Goal: Task Accomplishment & Management: Use online tool/utility

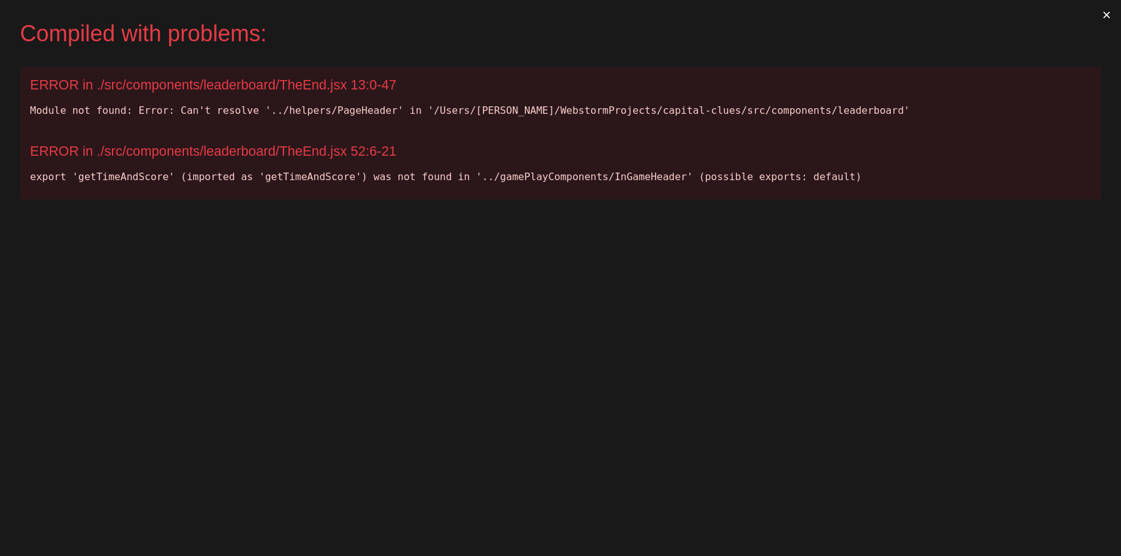
click at [872, 178] on div "export 'getTimeAndScore' (imported as 'getTimeAndScore') was not found in '../g…" at bounding box center [560, 177] width 1061 height 15
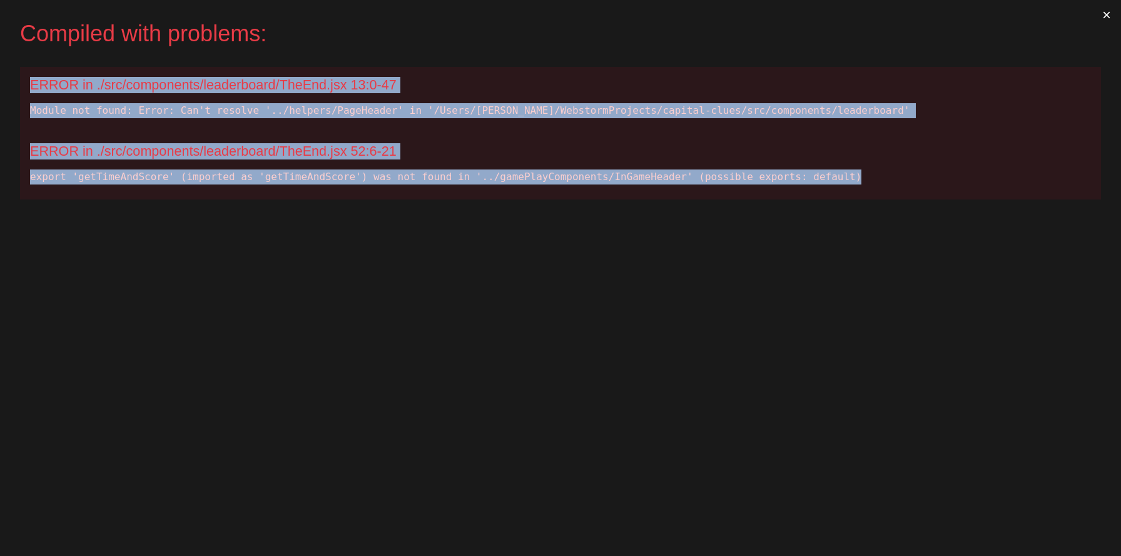
drag, startPoint x: 872, startPoint y: 178, endPoint x: 159, endPoint y: 67, distance: 721.4
click at [159, 67] on div "ERROR in ./src/components/leaderboard/TheEnd.jsx 13:0-47 Module not found: Erro…" at bounding box center [560, 133] width 1081 height 133
copy div "ERROR in ./src/components/leaderboard/TheEnd.jsx 13:0-47 Module not found: Erro…"
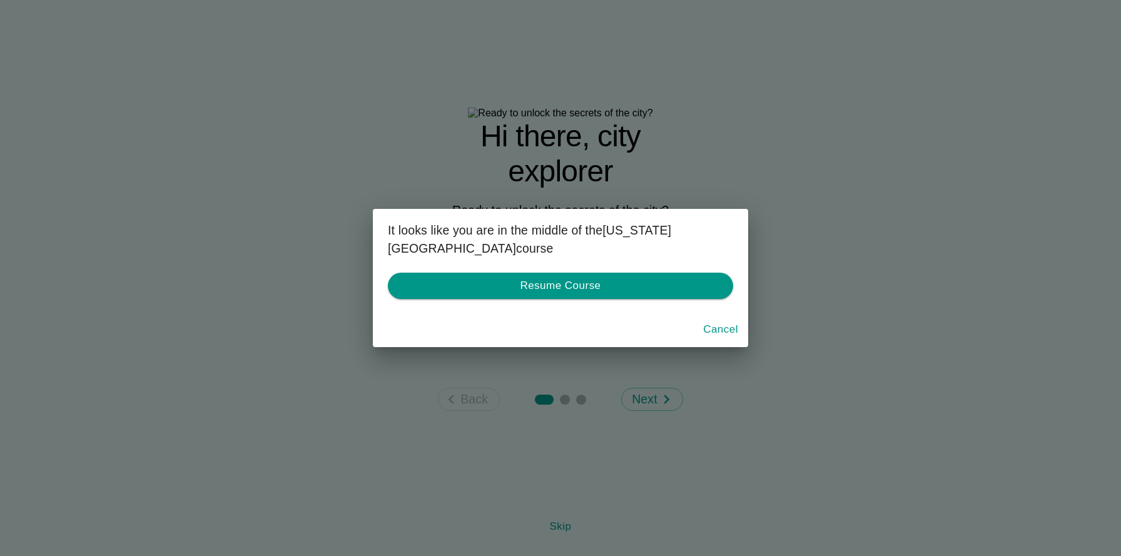
click at [713, 334] on button "Cancel" at bounding box center [720, 330] width 45 height 26
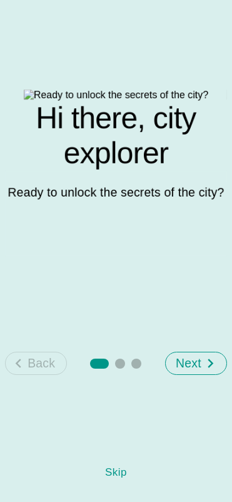
click at [202, 372] on p "Next" at bounding box center [189, 363] width 26 height 18
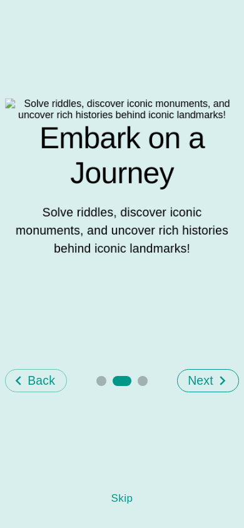
click at [191, 390] on p "Next" at bounding box center [201, 381] width 26 height 18
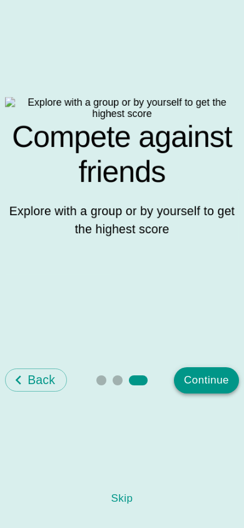
click at [48, 389] on p "Back" at bounding box center [42, 380] width 28 height 18
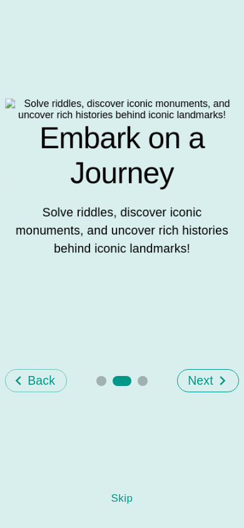
click at [48, 390] on p "Back" at bounding box center [42, 381] width 28 height 18
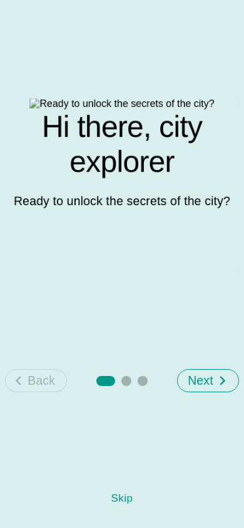
click at [231, 390] on icon "button" at bounding box center [222, 381] width 18 height 18
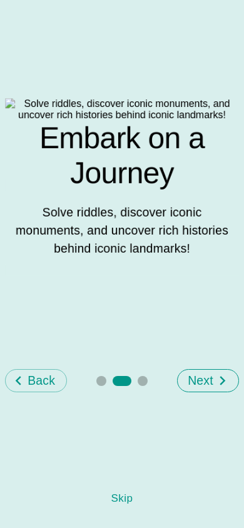
click at [231, 390] on icon "button" at bounding box center [222, 381] width 18 height 18
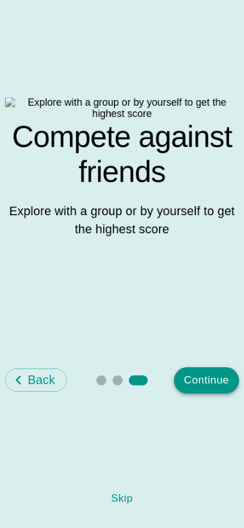
click at [204, 394] on button "Continue" at bounding box center [206, 380] width 65 height 26
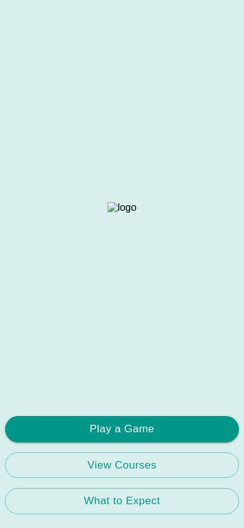
click at [191, 432] on button "Play a Game" at bounding box center [122, 429] width 234 height 26
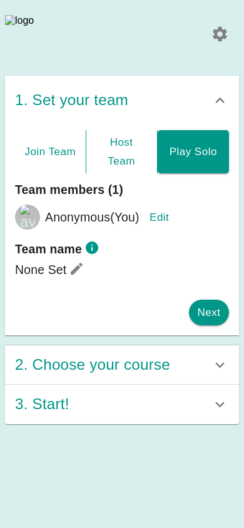
click at [158, 385] on div "2. Choose your course" at bounding box center [122, 364] width 234 height 39
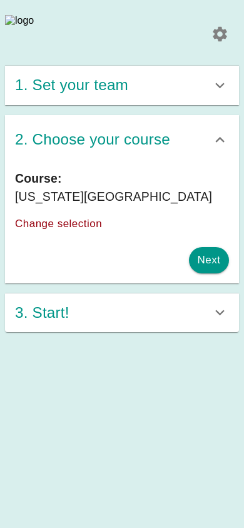
click at [176, 322] on div "3. Start!" at bounding box center [113, 313] width 196 height 24
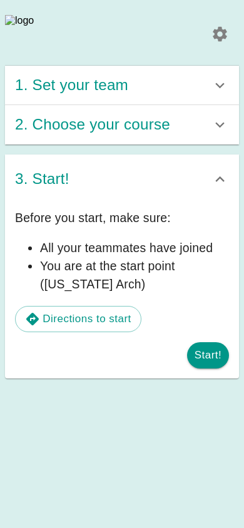
click at [202, 145] on div "2. Choose your course" at bounding box center [122, 124] width 234 height 39
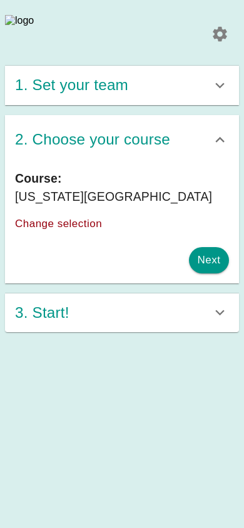
click at [187, 94] on div "1. Set your team" at bounding box center [113, 85] width 196 height 24
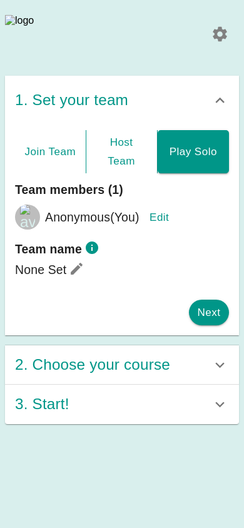
click at [147, 370] on h6 "2. Choose your course" at bounding box center [92, 365] width 155 height 24
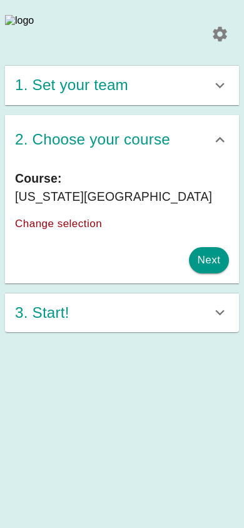
click at [81, 231] on button "Change selection" at bounding box center [61, 224] width 92 height 26
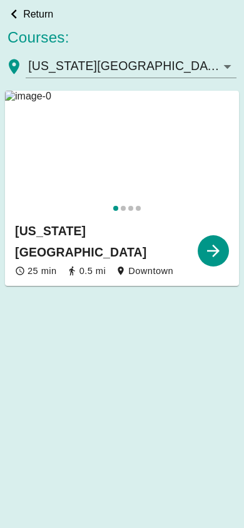
click at [111, 73] on body "Return Courses: [US_STATE][GEOGRAPHIC_DATA] [US_STATE][GEOGRAPHIC_DATA] [US_STA…" at bounding box center [122, 264] width 244 height 528
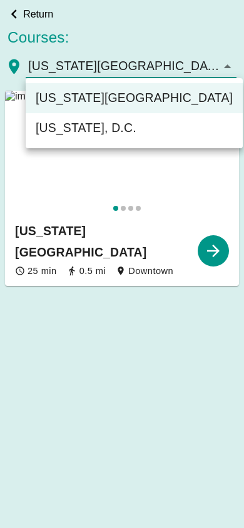
click at [83, 101] on li "[US_STATE][GEOGRAPHIC_DATA]" at bounding box center [134, 98] width 217 height 30
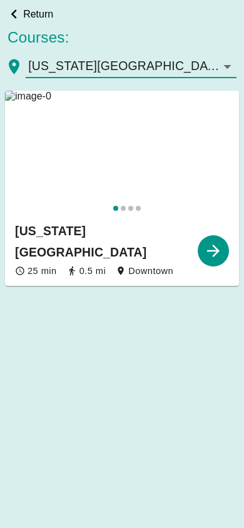
click at [91, 78] on body "Return Courses: [US_STATE][GEOGRAPHIC_DATA] [US_STATE][GEOGRAPHIC_DATA] [US_STA…" at bounding box center [122, 264] width 244 height 528
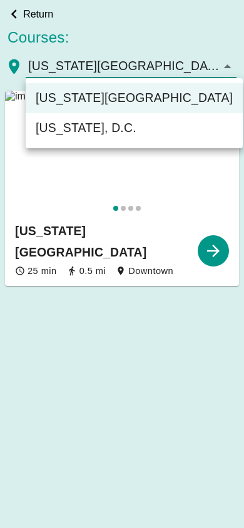
click at [75, 135] on li "[US_STATE], D.C." at bounding box center [134, 128] width 217 height 30
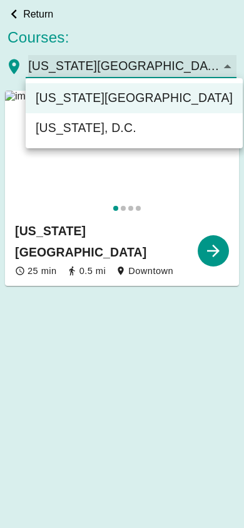
type input "[US_STATE], D.C."
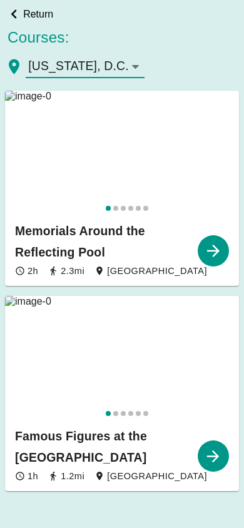
click at [84, 187] on img at bounding box center [122, 153] width 234 height 125
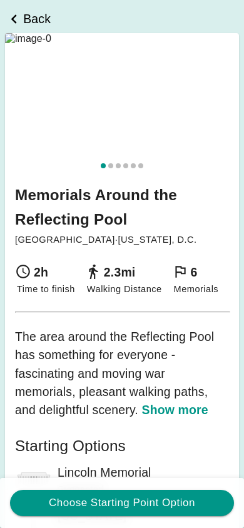
click at [150, 506] on button "Choose Starting Point Option" at bounding box center [122, 503] width 224 height 26
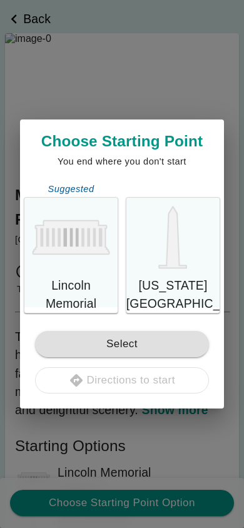
click at [94, 279] on p "Lincoln Memorial" at bounding box center [70, 295] width 93 height 36
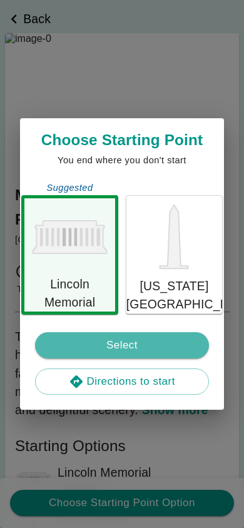
click at [111, 337] on button "Select" at bounding box center [122, 345] width 174 height 26
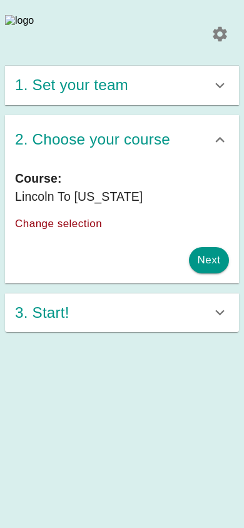
click at [205, 272] on button "Next" at bounding box center [209, 260] width 40 height 26
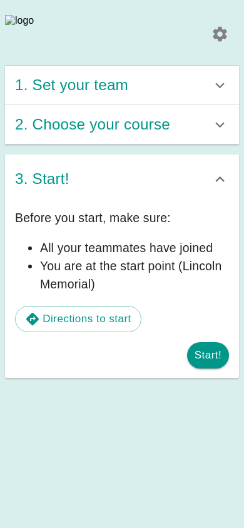
click at [171, 98] on div "1. Set your team" at bounding box center [113, 85] width 196 height 24
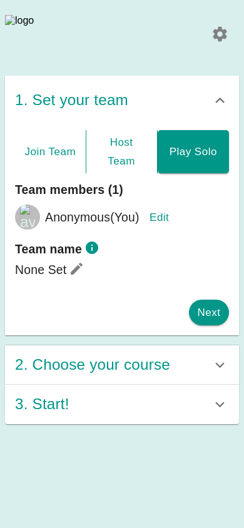
click at [124, 161] on button "Host Team" at bounding box center [121, 152] width 71 height 44
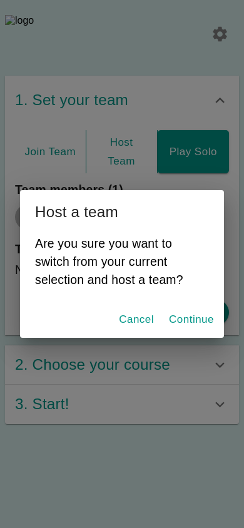
click at [194, 326] on button "Continue" at bounding box center [191, 320] width 55 height 26
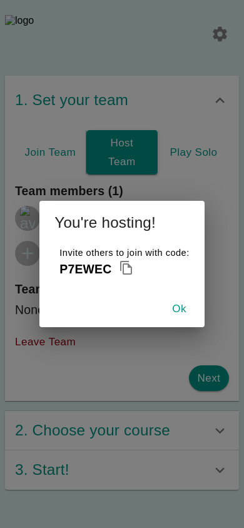
click at [128, 266] on icon "Copied!" at bounding box center [126, 267] width 15 height 15
click at [188, 314] on button "Ok" at bounding box center [180, 309] width 40 height 26
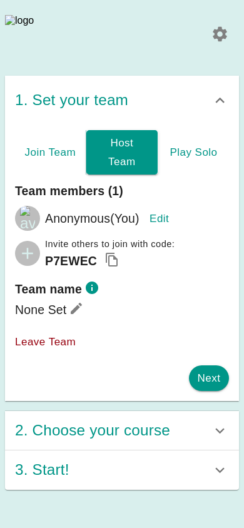
click at [111, 267] on icon "Copied!" at bounding box center [112, 259] width 15 height 15
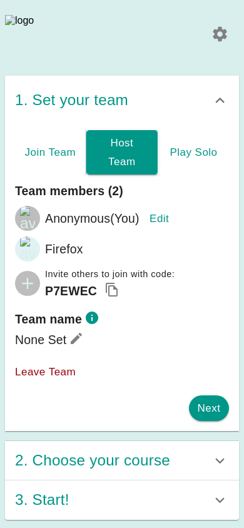
click at [168, 226] on button "Edit" at bounding box center [160, 219] width 40 height 26
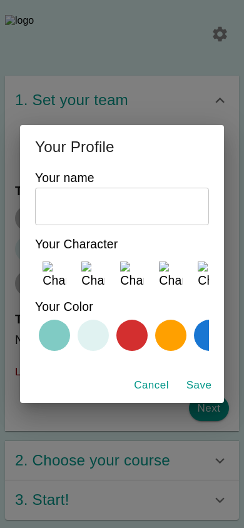
click at [157, 223] on input "text" at bounding box center [122, 207] width 174 height 38
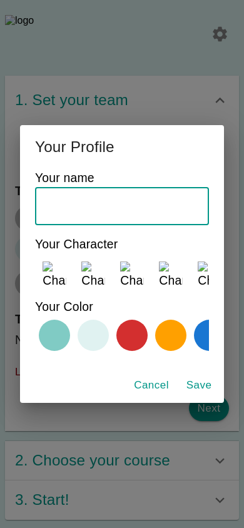
click at [133, 213] on input "text" at bounding box center [122, 207] width 174 height 38
type input "Chrome"
click at [126, 269] on img at bounding box center [132, 274] width 24 height 24
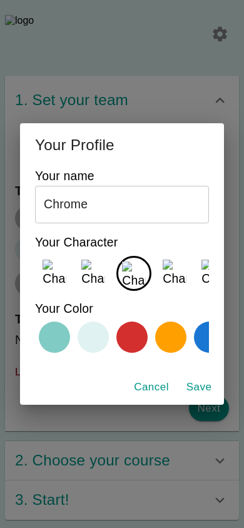
click at [198, 344] on div at bounding box center [209, 337] width 31 height 31
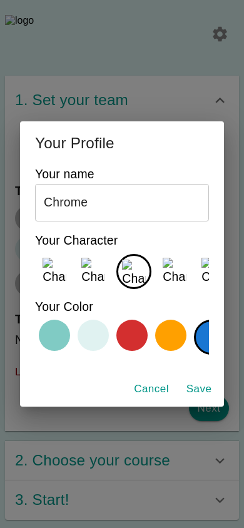
click at [203, 393] on button "Save" at bounding box center [199, 389] width 40 height 26
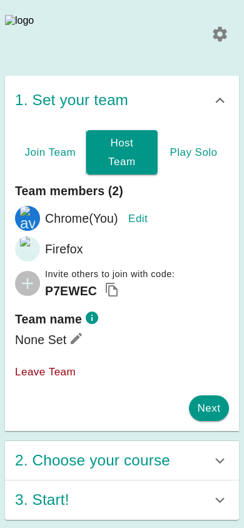
click at [77, 346] on icon at bounding box center [76, 338] width 15 height 15
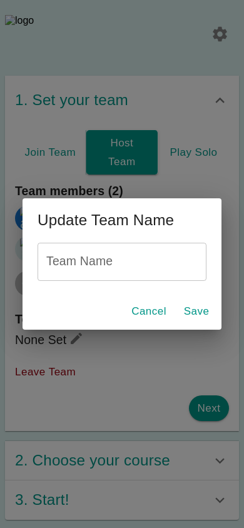
click at [99, 267] on div "Team Name Team Name" at bounding box center [122, 262] width 169 height 38
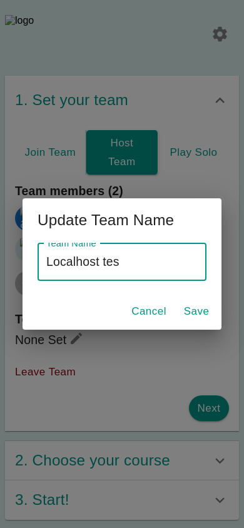
type input "Localhost test"
click at [176, 311] on button "Save" at bounding box center [196, 311] width 40 height 26
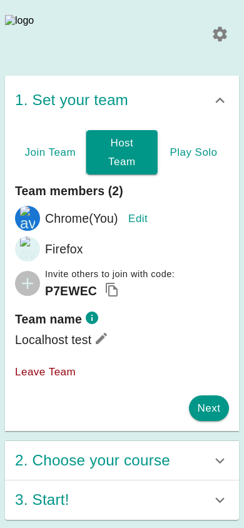
scroll to position [1, 0]
click at [205, 419] on button "Next" at bounding box center [209, 408] width 40 height 26
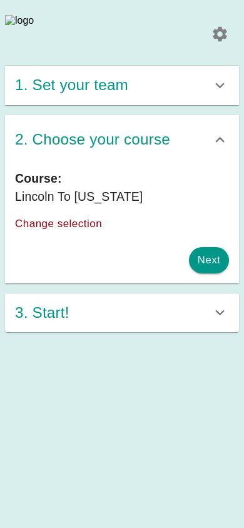
click at [215, 265] on button "Next" at bounding box center [209, 260] width 40 height 26
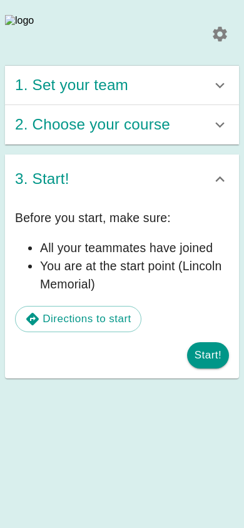
click at [202, 364] on button "Start!" at bounding box center [208, 355] width 42 height 26
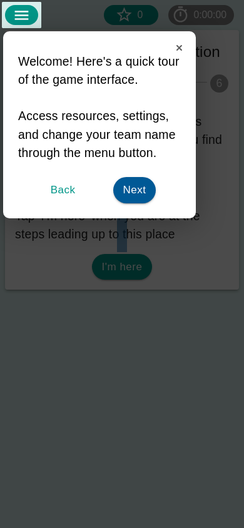
click at [134, 192] on div "Next" at bounding box center [134, 190] width 43 height 26
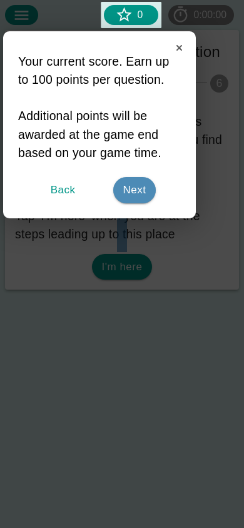
click at [135, 195] on div "Next" at bounding box center [134, 190] width 43 height 26
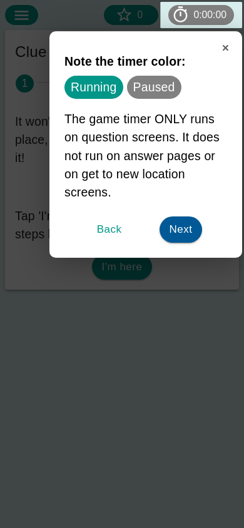
click at [172, 232] on div "Next" at bounding box center [181, 230] width 43 height 26
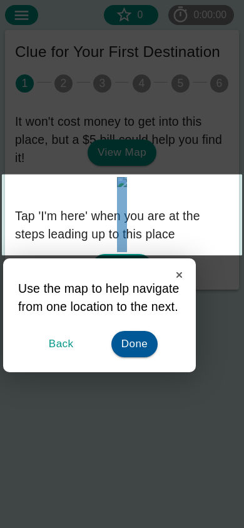
click at [128, 353] on div "Done" at bounding box center [134, 344] width 47 height 26
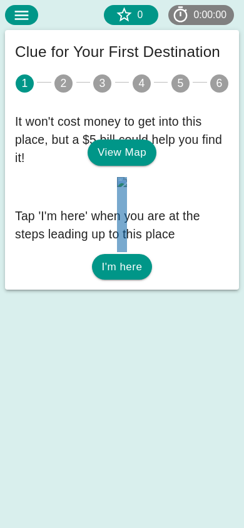
click at [130, 280] on button "I'm here" at bounding box center [122, 267] width 61 height 26
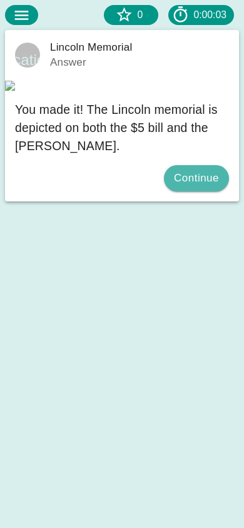
click at [214, 191] on button "Continue" at bounding box center [196, 178] width 65 height 26
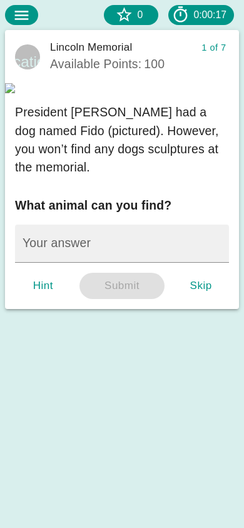
click at [183, 176] on div "President [PERSON_NAME] had a dog named Fido (pictured). However, you won’t fin…" at bounding box center [122, 139] width 214 height 73
click at [151, 263] on input "Your answer" at bounding box center [122, 244] width 214 height 38
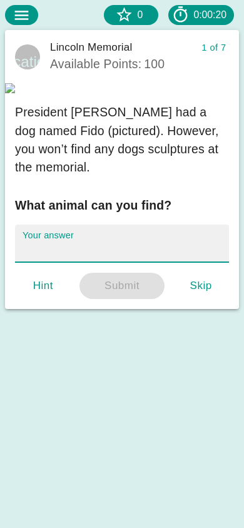
click at [151, 263] on input "Your answer" at bounding box center [122, 244] width 214 height 38
click at [66, 263] on input "Your answer" at bounding box center [122, 244] width 214 height 38
click at [22, 16] on icon at bounding box center [22, 15] width 18 height 18
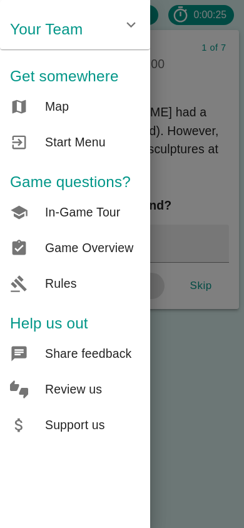
click at [67, 138] on span "Start Menu" at bounding box center [92, 142] width 95 height 18
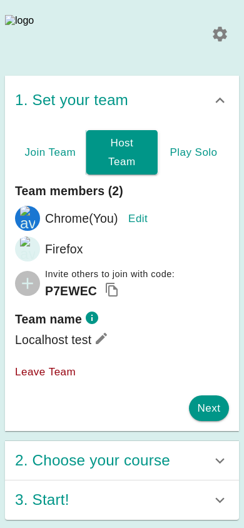
scroll to position [1, 0]
click at [125, 465] on h6 "2. Choose your course" at bounding box center [92, 461] width 155 height 24
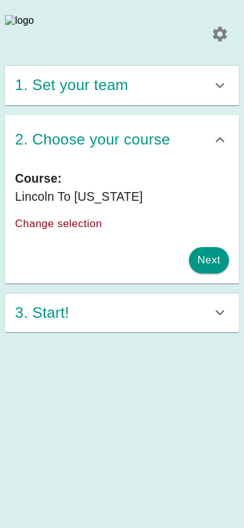
click at [86, 237] on button "Change selection" at bounding box center [61, 224] width 92 height 26
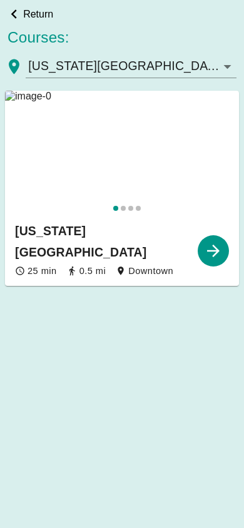
click at [119, 148] on img at bounding box center [122, 153] width 234 height 125
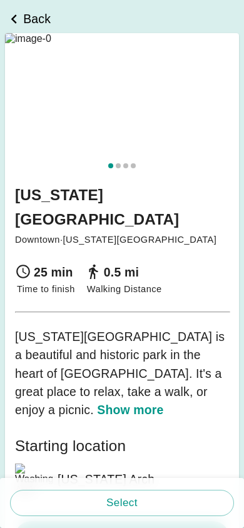
click at [122, 506] on button "Select" at bounding box center [122, 503] width 224 height 26
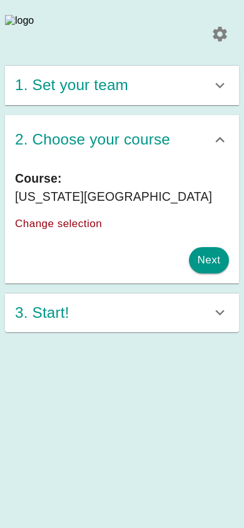
click at [172, 98] on div "1. Set your team" at bounding box center [113, 85] width 196 height 24
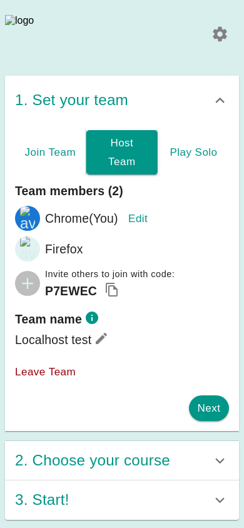
click at [140, 503] on div "3. Start!" at bounding box center [113, 500] width 196 height 24
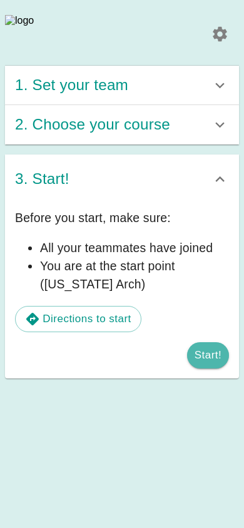
click at [213, 369] on button "Start!" at bounding box center [208, 355] width 42 height 26
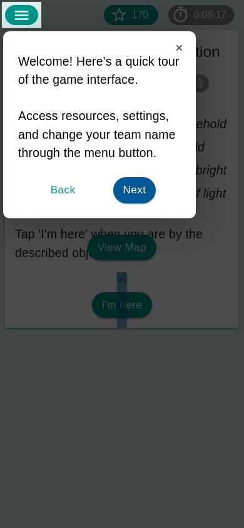
click at [169, 262] on rect at bounding box center [122, 264] width 244 height 528
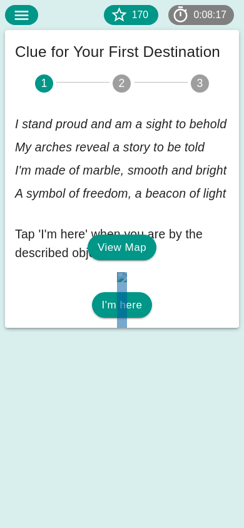
click at [122, 319] on button "I'm here" at bounding box center [122, 305] width 61 height 26
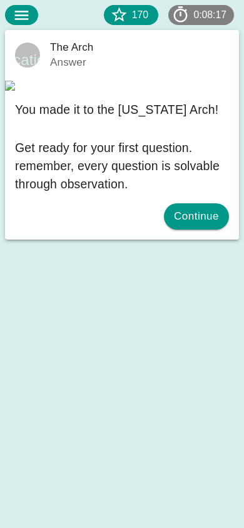
click at [189, 230] on button "Continue" at bounding box center [196, 216] width 65 height 26
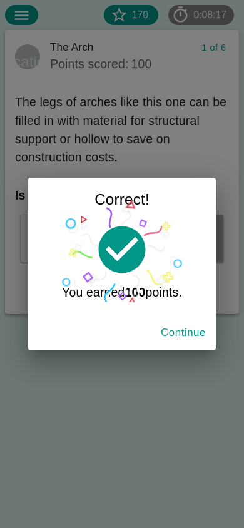
click at [180, 344] on button "Continue" at bounding box center [183, 333] width 55 height 26
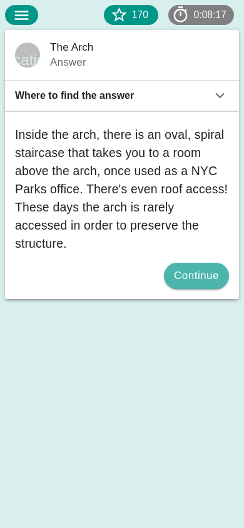
click at [190, 283] on button "Continue" at bounding box center [196, 276] width 65 height 26
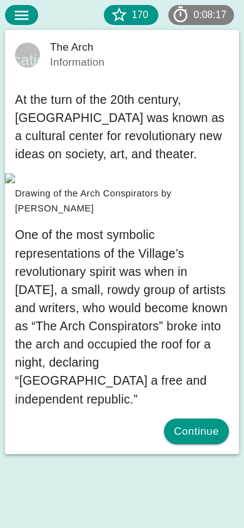
scroll to position [86, 0]
click at [175, 445] on div "Continue" at bounding box center [122, 432] width 214 height 26
click at [180, 445] on button "Continue" at bounding box center [196, 432] width 65 height 26
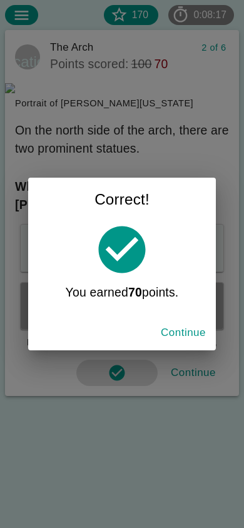
scroll to position [22, 0]
click at [182, 404] on div "Correct! You earned 70 points. Continue" at bounding box center [122, 264] width 244 height 528
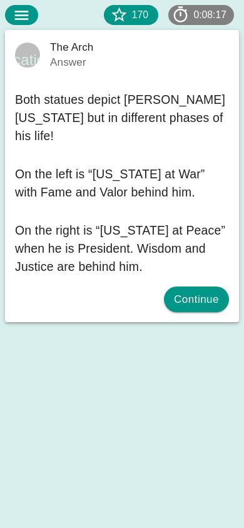
click at [205, 288] on button "Continue" at bounding box center [196, 300] width 65 height 26
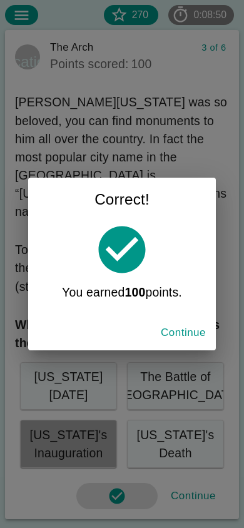
click at [201, 332] on button "Continue" at bounding box center [183, 333] width 55 height 26
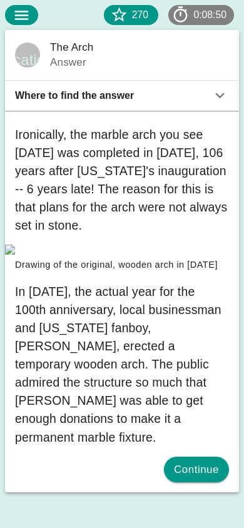
scroll to position [116, 0]
click at [201, 483] on button "Continue" at bounding box center [196, 470] width 65 height 26
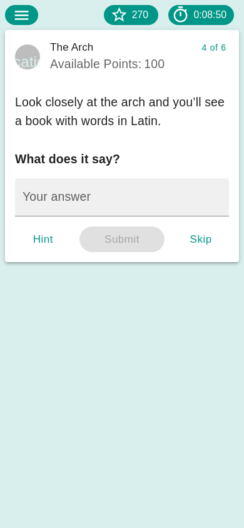
click at [192, 245] on button "Skip" at bounding box center [201, 240] width 40 height 26
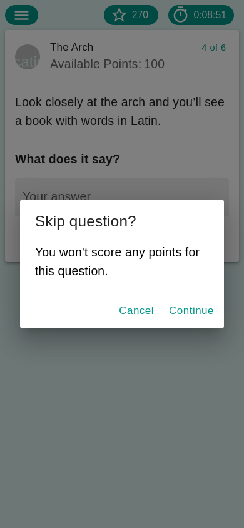
click at [180, 305] on button "Continue" at bounding box center [191, 311] width 55 height 26
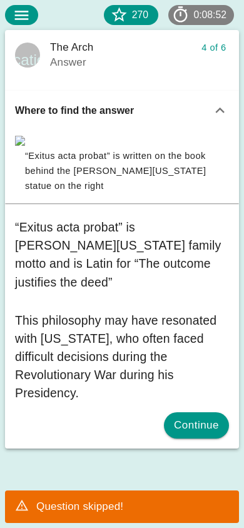
scroll to position [44, 0]
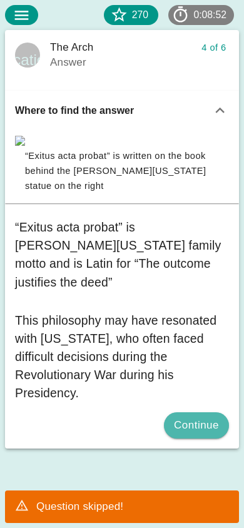
click at [187, 439] on button "Continue" at bounding box center [196, 425] width 65 height 26
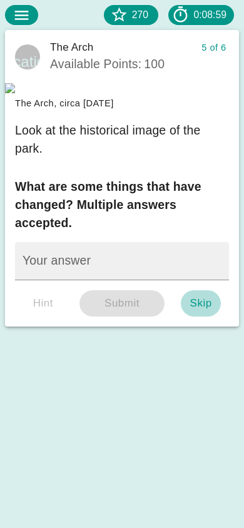
click at [196, 317] on button "Skip" at bounding box center [201, 303] width 40 height 26
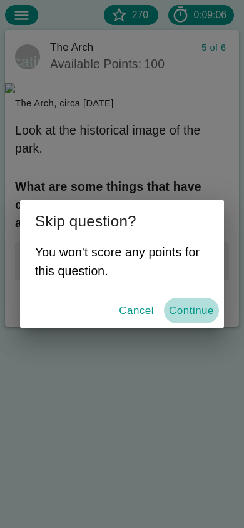
click at [196, 311] on button "Continue" at bounding box center [191, 311] width 55 height 26
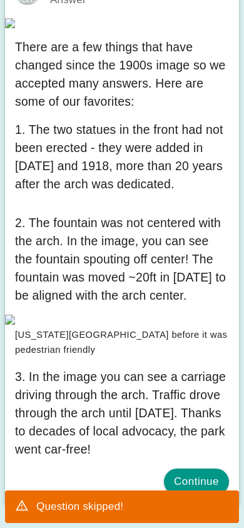
scroll to position [335, 0]
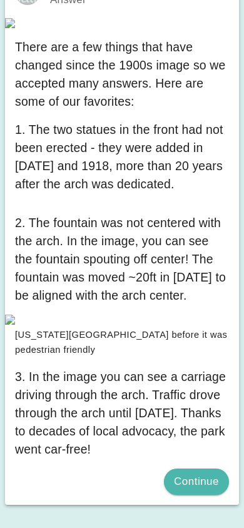
click at [183, 476] on button "Continue" at bounding box center [196, 482] width 65 height 26
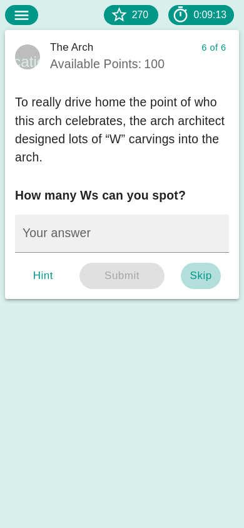
click at [202, 282] on button "Skip" at bounding box center [201, 276] width 40 height 26
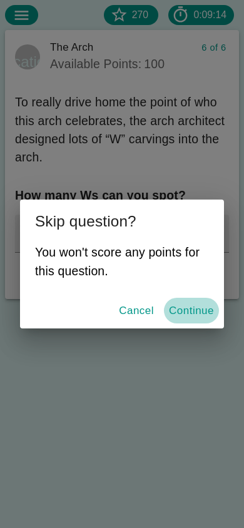
click at [182, 310] on button "Continue" at bounding box center [191, 311] width 55 height 26
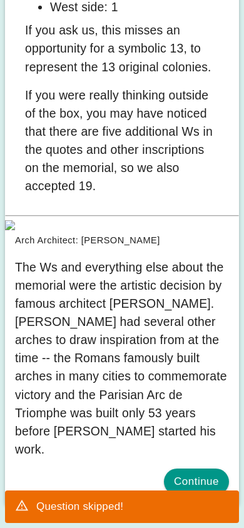
scroll to position [482, 0]
click at [188, 474] on button "Continue" at bounding box center [196, 482] width 65 height 26
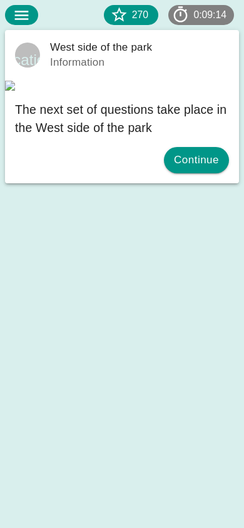
click at [201, 173] on button "Continue" at bounding box center [196, 160] width 65 height 26
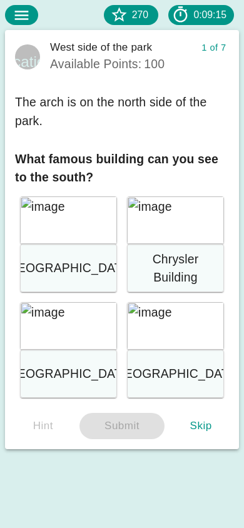
click at [93, 329] on img at bounding box center [68, 326] width 97 height 48
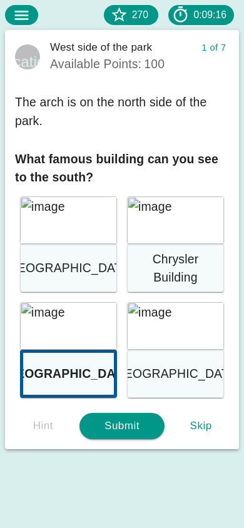
click at [124, 429] on button "Submit" at bounding box center [122, 426] width 86 height 26
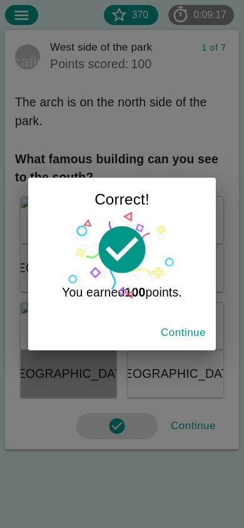
click at [187, 339] on button "Continue" at bounding box center [183, 333] width 55 height 26
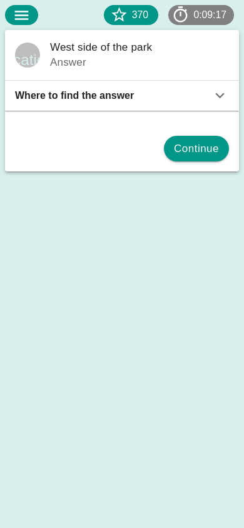
click at [180, 99] on div "Where to find the answer" at bounding box center [113, 95] width 196 height 11
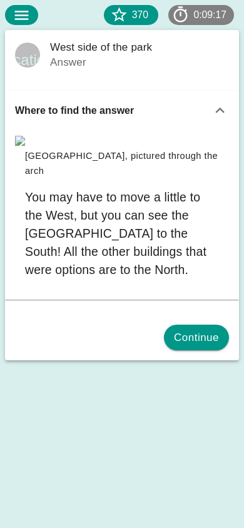
click at [177, 105] on div "Where to find the answer" at bounding box center [113, 110] width 196 height 11
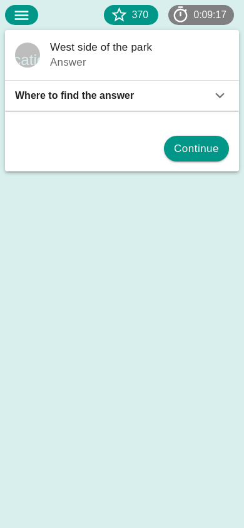
click at [185, 155] on button "Continue" at bounding box center [196, 149] width 65 height 26
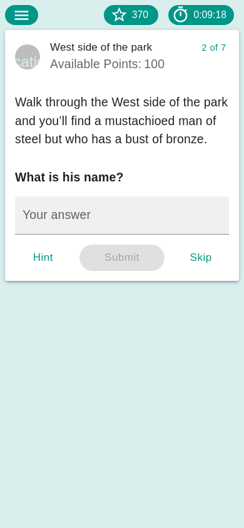
click at [197, 260] on button "Skip" at bounding box center [201, 258] width 40 height 26
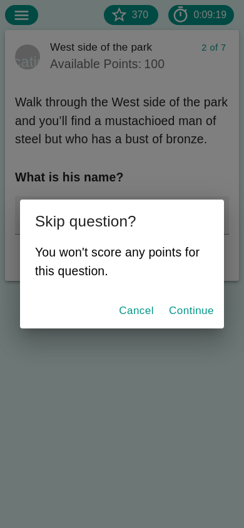
click at [175, 307] on button "Continue" at bounding box center [191, 311] width 55 height 26
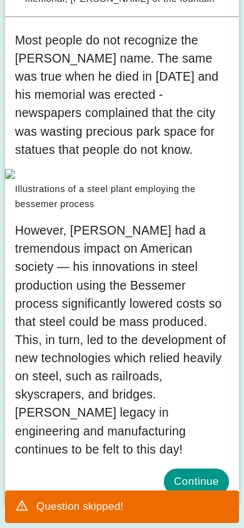
scroll to position [402, 0]
click at [190, 477] on button "Continue" at bounding box center [196, 482] width 65 height 26
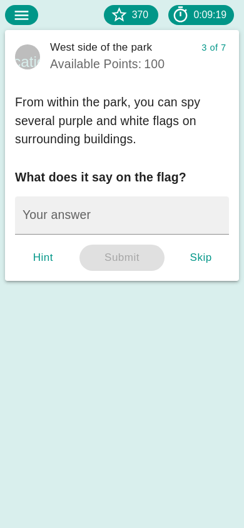
click at [195, 263] on button "Skip" at bounding box center [201, 258] width 40 height 26
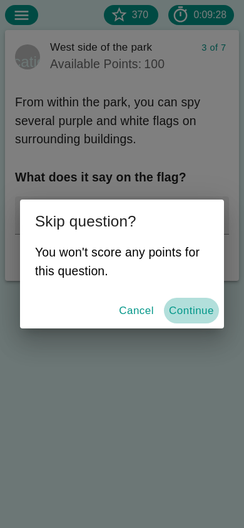
click at [181, 317] on button "Continue" at bounding box center [191, 311] width 55 height 26
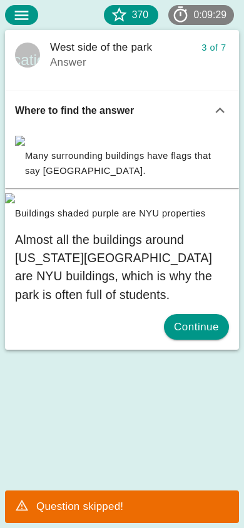
scroll to position [94, 0]
click at [190, 340] on button "Continue" at bounding box center [196, 327] width 65 height 26
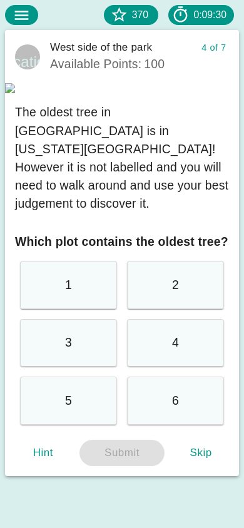
click at [158, 417] on div "6" at bounding box center [175, 401] width 97 height 48
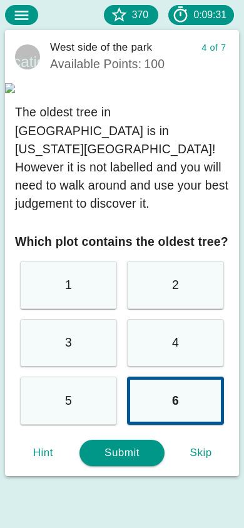
click at [132, 466] on button "Submit" at bounding box center [122, 453] width 86 height 26
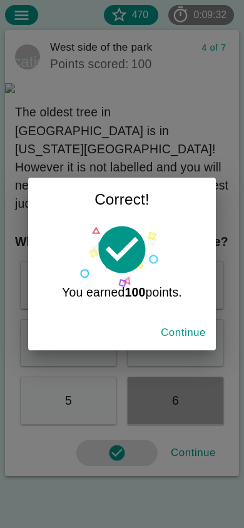
click at [181, 322] on button "Continue" at bounding box center [183, 333] width 55 height 26
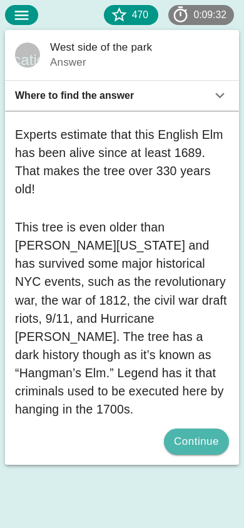
click at [191, 429] on button "Continue" at bounding box center [196, 442] width 65 height 26
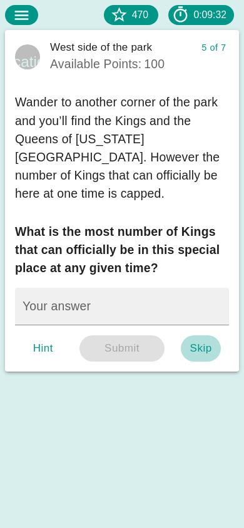
click at [195, 351] on button "Skip" at bounding box center [201, 348] width 40 height 26
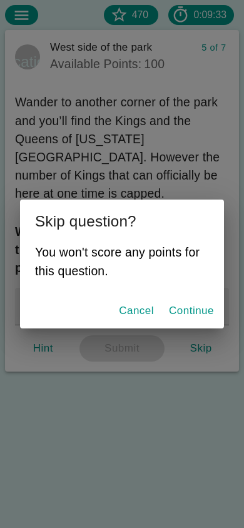
click at [183, 315] on button "Continue" at bounding box center [191, 311] width 55 height 26
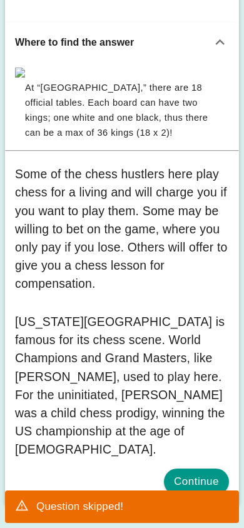
scroll to position [168, 0]
click at [186, 484] on button "Continue" at bounding box center [196, 482] width 65 height 26
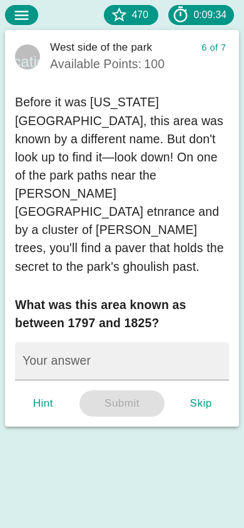
click at [193, 390] on button "Skip" at bounding box center [201, 403] width 40 height 26
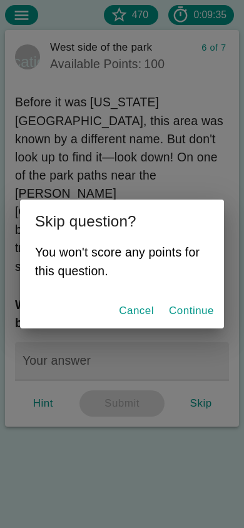
click at [182, 317] on button "Continue" at bounding box center [191, 311] width 55 height 26
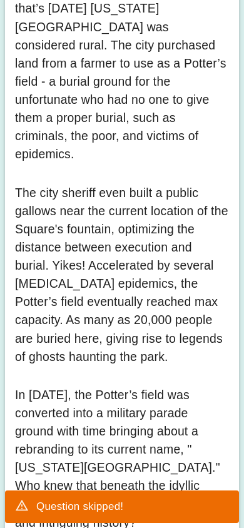
scroll to position [395, 0]
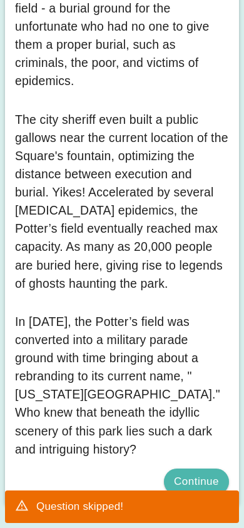
click at [188, 477] on button "Continue" at bounding box center [196, 482] width 65 height 26
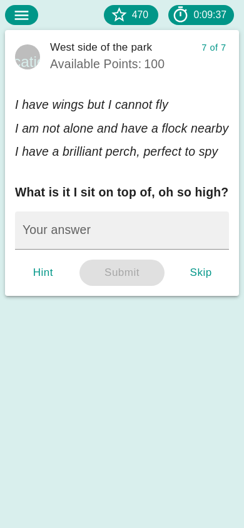
click at [196, 279] on button "Skip" at bounding box center [201, 273] width 40 height 26
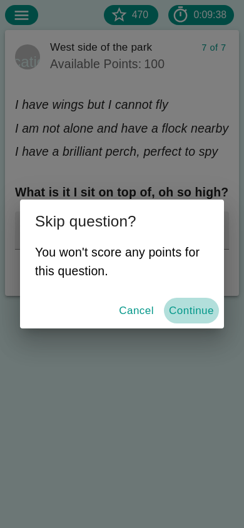
click at [175, 314] on button "Continue" at bounding box center [191, 311] width 55 height 26
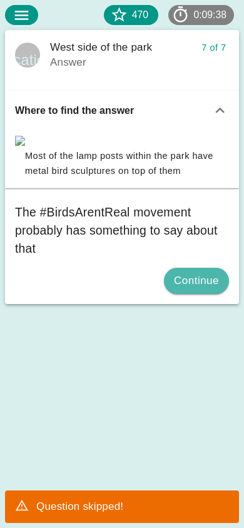
click at [181, 294] on button "Continue" at bounding box center [196, 281] width 65 height 26
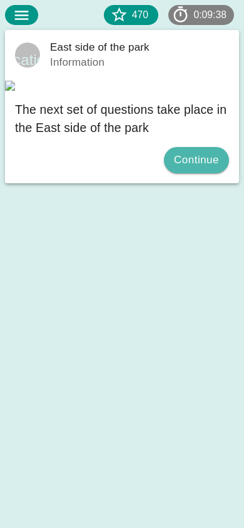
click at [202, 173] on button "Continue" at bounding box center [196, 160] width 65 height 26
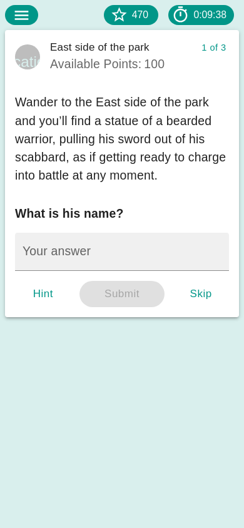
click at [42, 295] on button "Hint" at bounding box center [43, 294] width 40 height 26
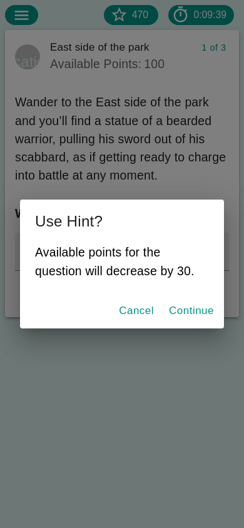
click at [181, 314] on button "Continue" at bounding box center [191, 311] width 55 height 26
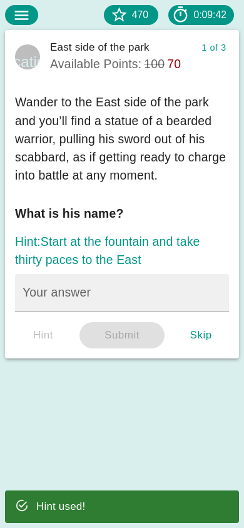
click at [191, 341] on button "Skip" at bounding box center [201, 335] width 40 height 26
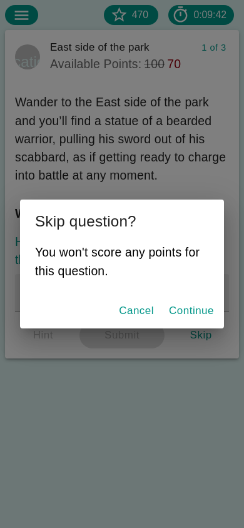
click at [179, 304] on button "Continue" at bounding box center [191, 311] width 55 height 26
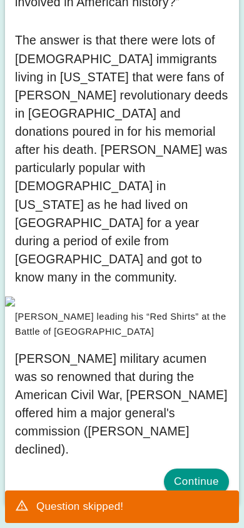
scroll to position [444, 0]
click at [185, 473] on button "Continue" at bounding box center [196, 482] width 65 height 26
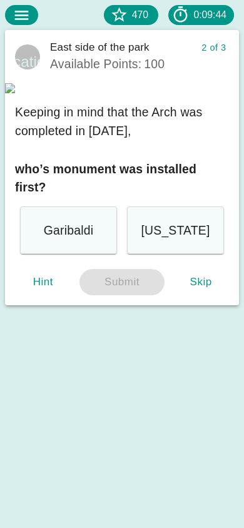
click at [134, 255] on div "[US_STATE]" at bounding box center [175, 231] width 97 height 48
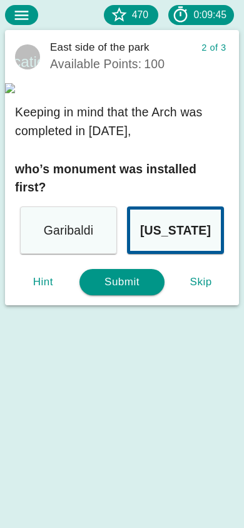
click at [97, 255] on div "Garibaldi" at bounding box center [68, 231] width 97 height 48
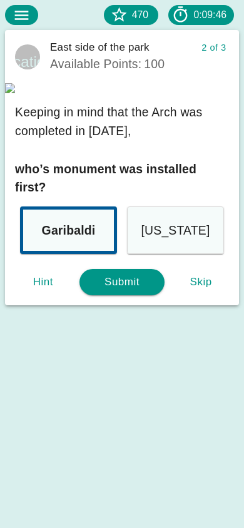
click at [110, 295] on button "Submit" at bounding box center [122, 282] width 86 height 26
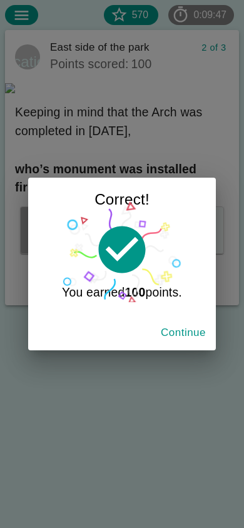
click at [196, 339] on button "Continue" at bounding box center [183, 333] width 55 height 26
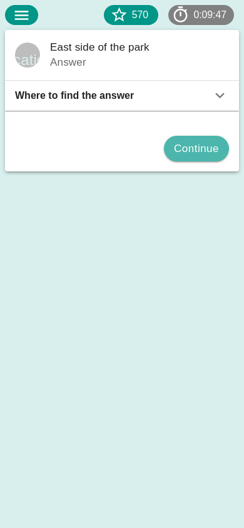
click at [196, 155] on button "Continue" at bounding box center [196, 149] width 65 height 26
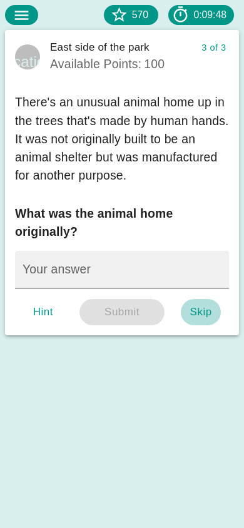
click at [183, 318] on button "Skip" at bounding box center [201, 312] width 40 height 26
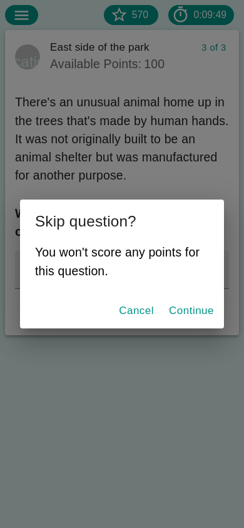
click at [166, 304] on button "Continue" at bounding box center [191, 311] width 55 height 26
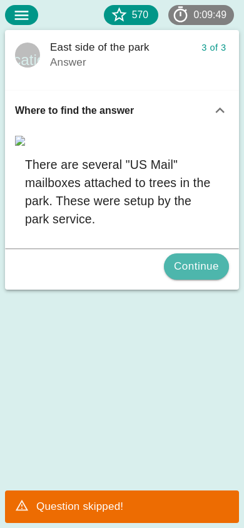
click at [190, 280] on button "Continue" at bounding box center [196, 266] width 65 height 26
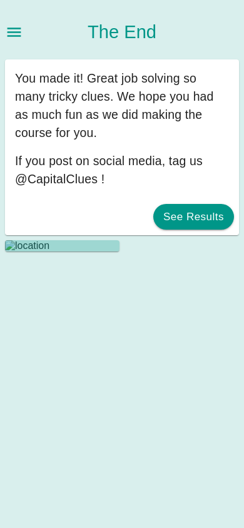
click at [207, 212] on button "See Results" at bounding box center [193, 217] width 81 height 26
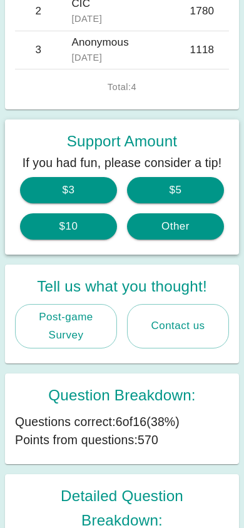
scroll to position [406, 0]
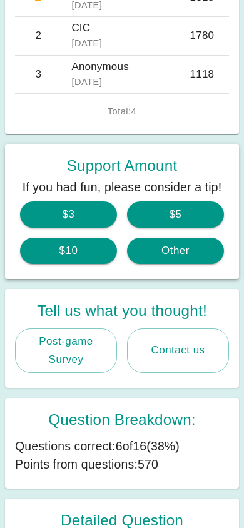
click at [98, 220] on button "$3" at bounding box center [68, 215] width 97 height 26
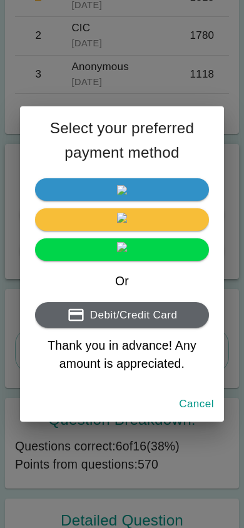
click at [111, 196] on link at bounding box center [122, 189] width 174 height 23
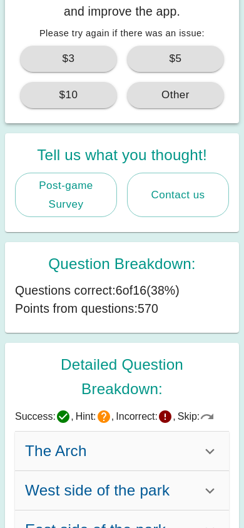
scroll to position [642, 0]
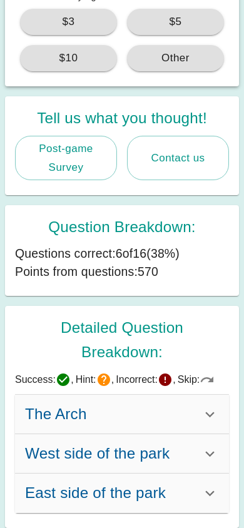
click at [129, 412] on div "The Arch" at bounding box center [113, 414] width 176 height 24
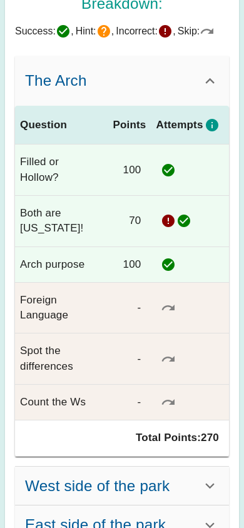
scroll to position [1023, 0]
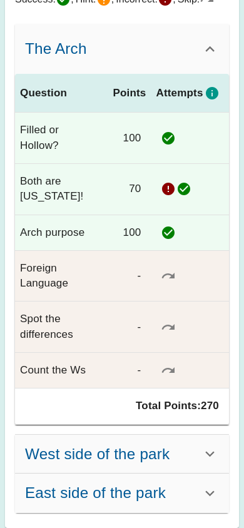
click at [94, 461] on h6 "West side of the park" at bounding box center [97, 454] width 145 height 24
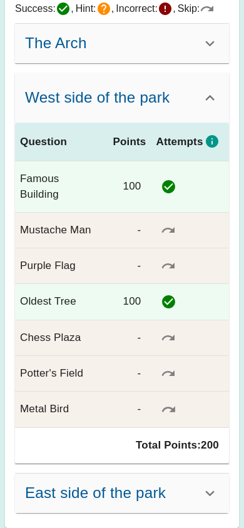
scroll to position [1013, 0]
click at [99, 488] on h6 "East side of the park" at bounding box center [95, 493] width 141 height 24
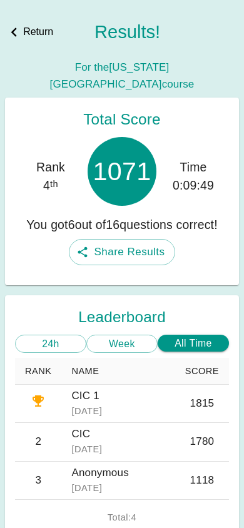
scroll to position [0, 0]
click at [38, 30] on div "Return" at bounding box center [29, 32] width 48 height 18
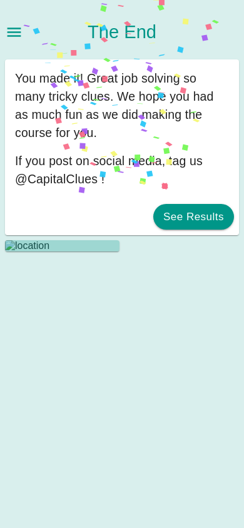
click at [23, 28] on span at bounding box center [26, 26] width 7 height 3
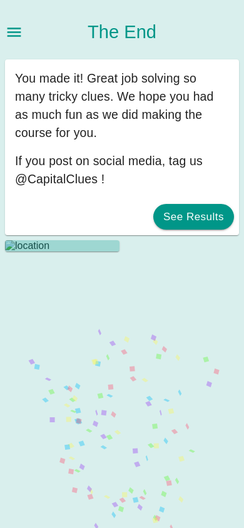
click at [19, 29] on icon at bounding box center [14, 32] width 18 height 18
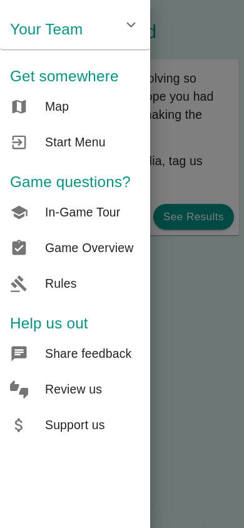
click at [47, 142] on span "Start Menu" at bounding box center [92, 142] width 95 height 18
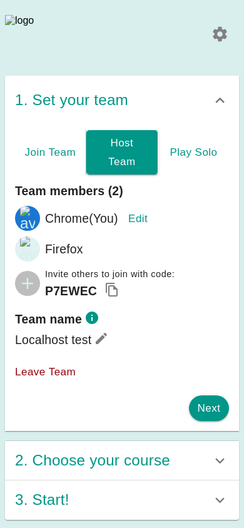
click at [217, 29] on icon at bounding box center [220, 34] width 14 height 14
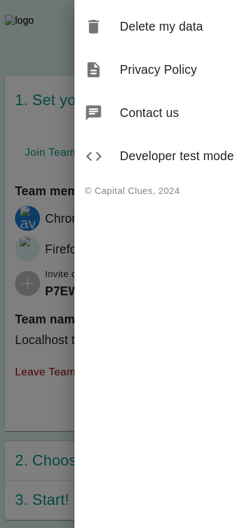
click at [158, 150] on span "Developer test mode" at bounding box center [177, 156] width 115 height 18
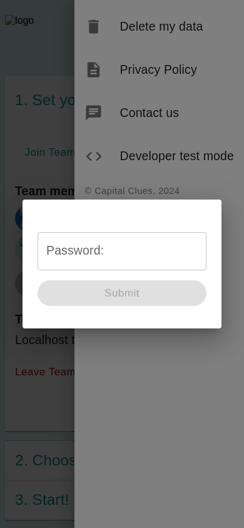
click at [140, 244] on input "Password:" at bounding box center [122, 251] width 169 height 38
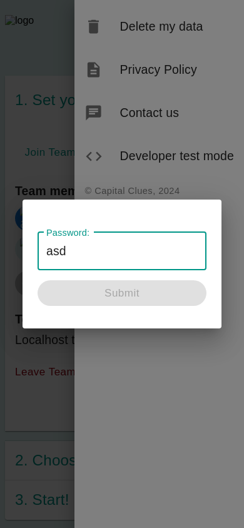
type input "asdf"
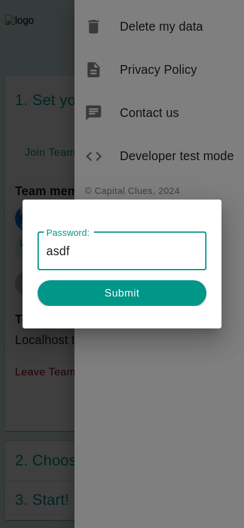
click at [100, 291] on button "Submit" at bounding box center [122, 293] width 169 height 26
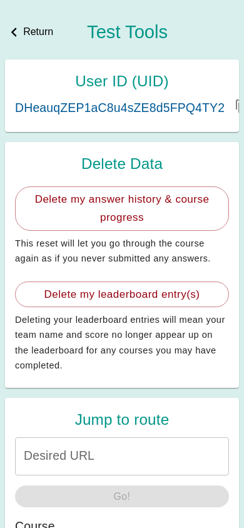
scroll to position [11, 0]
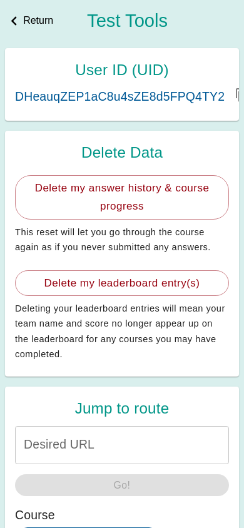
click at [134, 213] on button "Delete my answer history & course progress" at bounding box center [122, 197] width 214 height 45
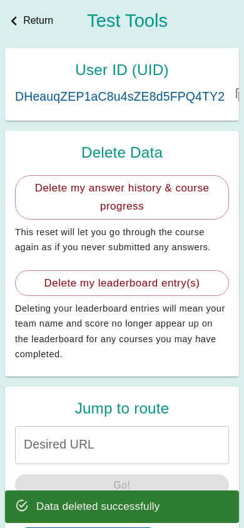
click at [140, 280] on button "Delete my leaderboard entry(s)" at bounding box center [122, 283] width 214 height 26
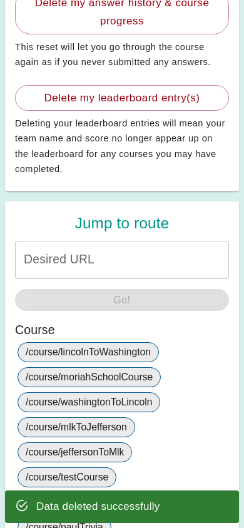
scroll to position [201, 0]
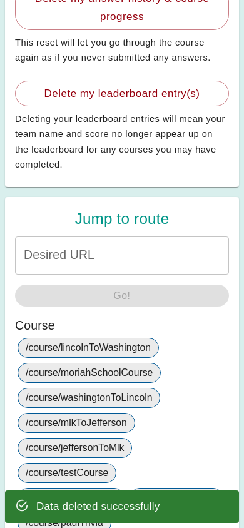
click at [131, 256] on input "Desired URL" at bounding box center [122, 256] width 214 height 38
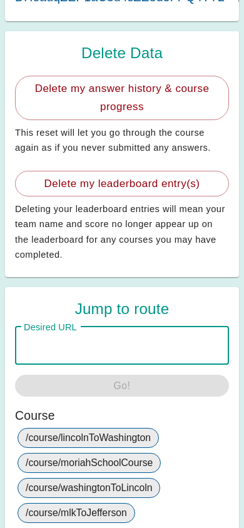
scroll to position [92, 0]
